Goal: Check status

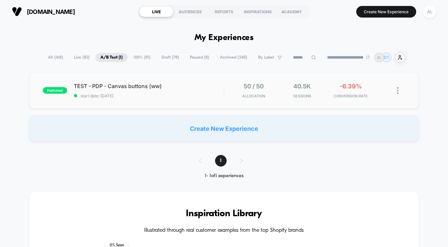
click at [164, 99] on div "published TEST - PDP - Canvas buttons (ww) start date: 18/08/2025 50 / 50 Alloc…" at bounding box center [224, 90] width 390 height 36
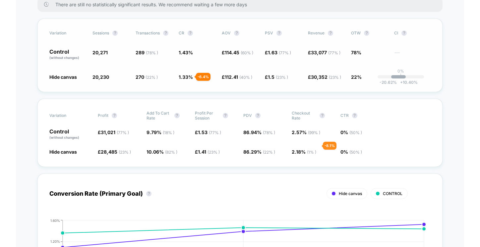
scroll to position [120, 0]
